Goal: Task Accomplishment & Management: Use online tool/utility

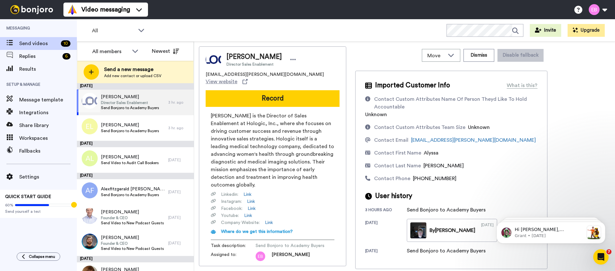
click at [136, 97] on span "[PERSON_NAME]" at bounding box center [130, 97] width 58 height 6
click at [125, 102] on span "Director Sales Enablement" at bounding box center [130, 102] width 58 height 5
click at [478, 54] on button "Dismiss" at bounding box center [478, 55] width 31 height 13
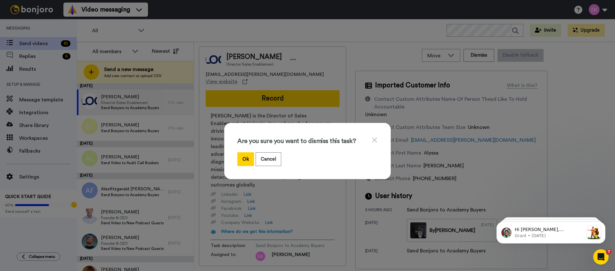
click at [247, 157] on button "Ok" at bounding box center [245, 159] width 17 height 14
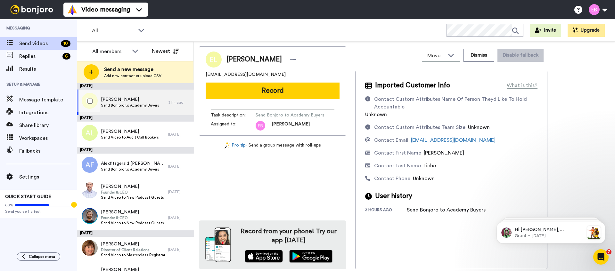
click at [123, 101] on span "[PERSON_NAME]" at bounding box center [130, 99] width 58 height 6
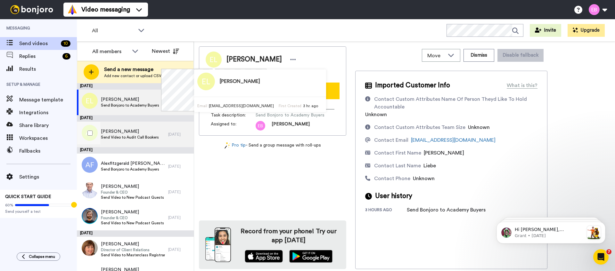
click at [127, 138] on span "Send Video to Audit Call Bookers" at bounding box center [130, 137] width 58 height 5
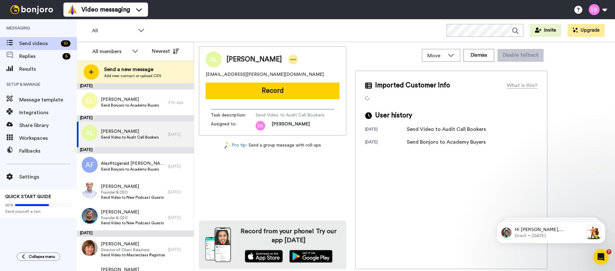
click at [290, 61] on icon at bounding box center [293, 59] width 6 height 6
click at [296, 99] on li "Dismiss" at bounding box center [298, 97] width 46 height 9
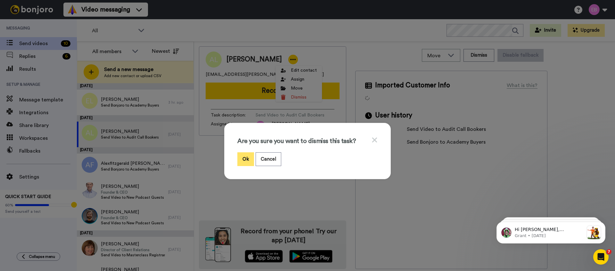
click at [245, 162] on button "Ok" at bounding box center [245, 159] width 17 height 14
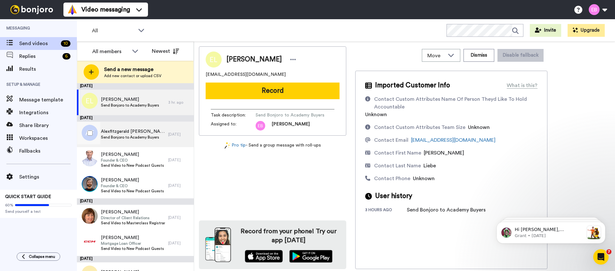
click at [139, 141] on div "Alexfitzgerald [PERSON_NAME] Send Bonjoro to Academy Buyers" at bounding box center [122, 135] width 91 height 26
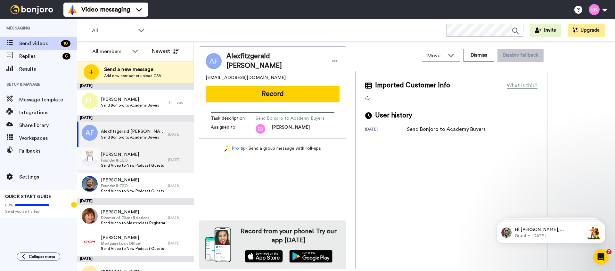
click at [117, 162] on span "Founder & CEO" at bounding box center [132, 160] width 63 height 5
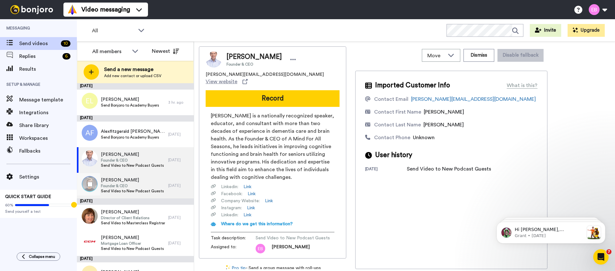
click at [133, 184] on span "Founder & CEO" at bounding box center [132, 185] width 63 height 5
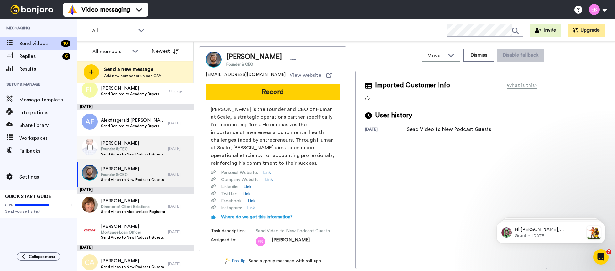
scroll to position [13, 0]
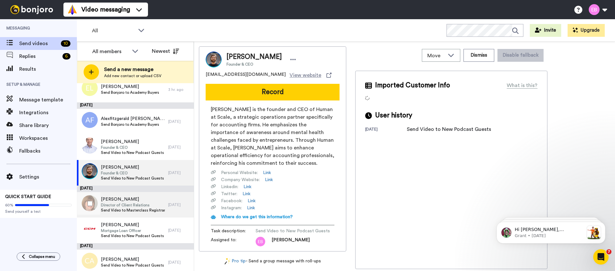
click at [117, 207] on span "Director of Client Relations" at bounding box center [133, 205] width 64 height 5
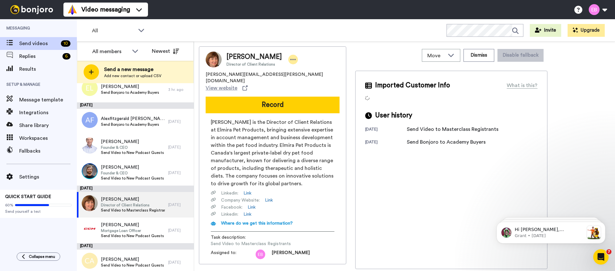
click at [290, 60] on icon at bounding box center [292, 59] width 5 height 1
click at [306, 97] on li "Dismiss" at bounding box center [304, 97] width 46 height 9
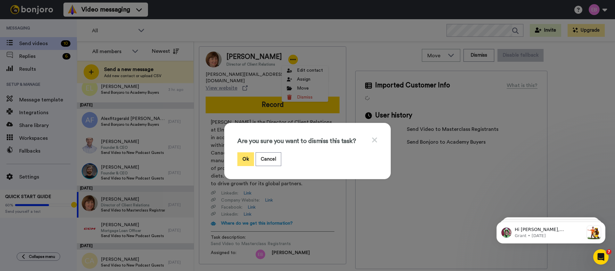
click at [247, 160] on button "Ok" at bounding box center [245, 159] width 17 height 14
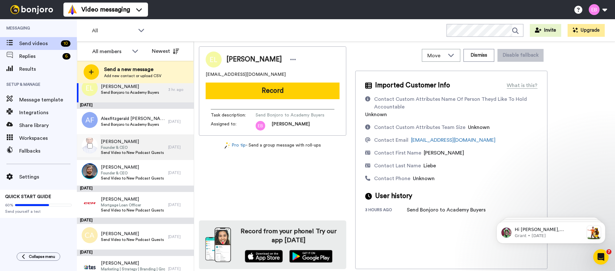
scroll to position [14, 0]
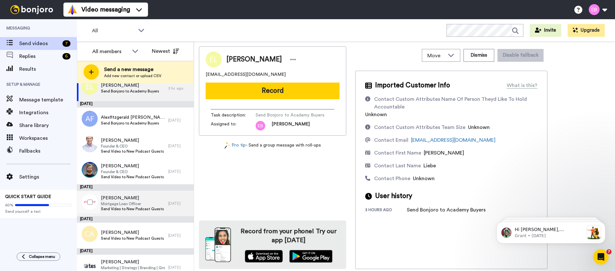
click at [128, 207] on span "Send Video to New Podcast Guests" at bounding box center [132, 208] width 63 height 5
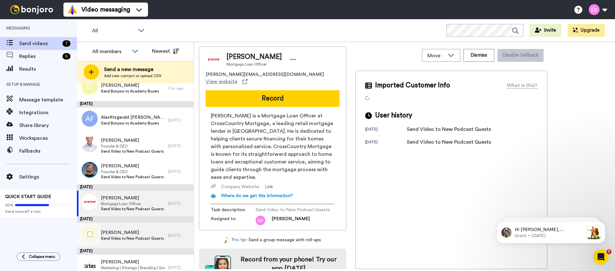
click at [130, 233] on span "[PERSON_NAME]" at bounding box center [132, 233] width 63 height 6
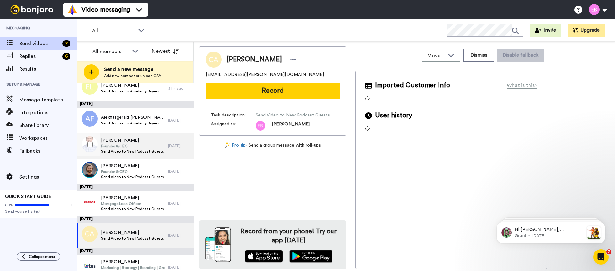
scroll to position [23, 0]
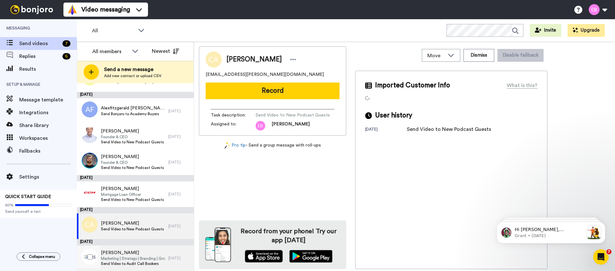
click at [130, 256] on span "Marketing | Strategy | Branding | Growth" at bounding box center [133, 258] width 64 height 5
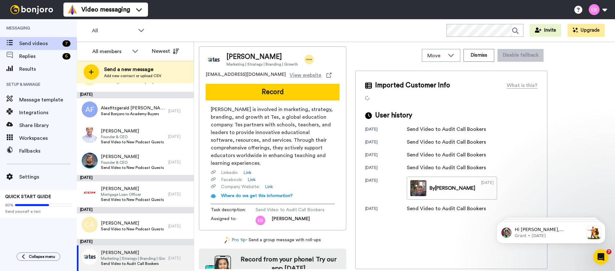
click at [311, 56] on div at bounding box center [309, 60] width 10 height 10
click at [326, 94] on li "Dismiss" at bounding box center [326, 97] width 46 height 9
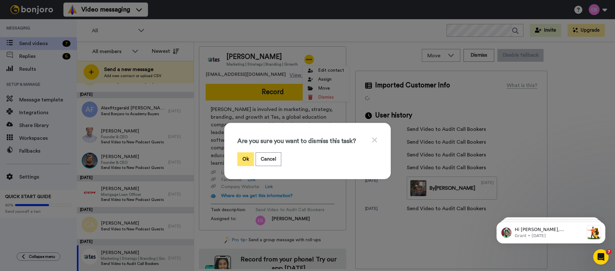
click at [247, 159] on button "Ok" at bounding box center [245, 159] width 17 height 14
